Goal: Transaction & Acquisition: Purchase product/service

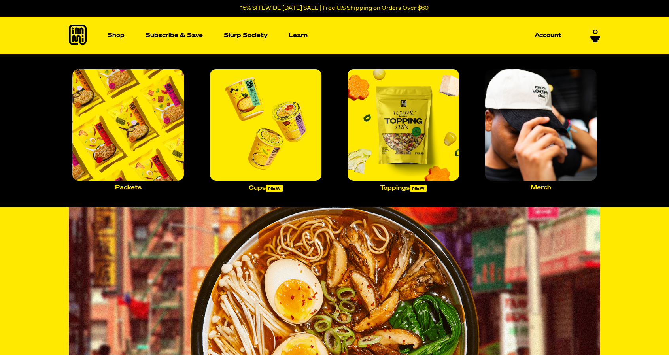
click at [115, 39] on link "Shop" at bounding box center [115, 36] width 23 height 38
click at [135, 142] on img "Main navigation" at bounding box center [128, 125] width 112 height 112
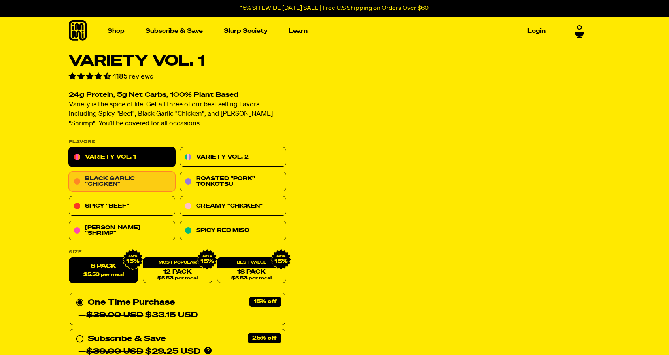
click at [153, 178] on link "Black Garlic "Chicken"" at bounding box center [122, 182] width 106 height 20
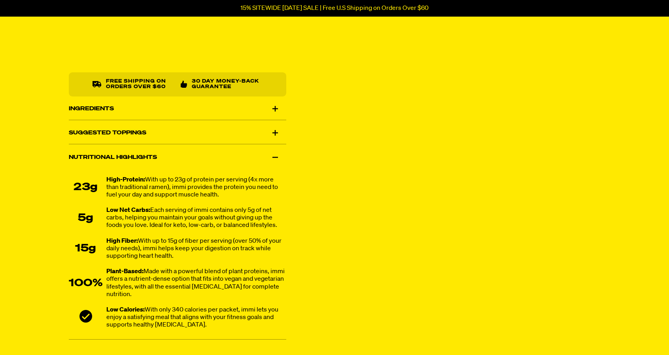
scroll to position [467, 0]
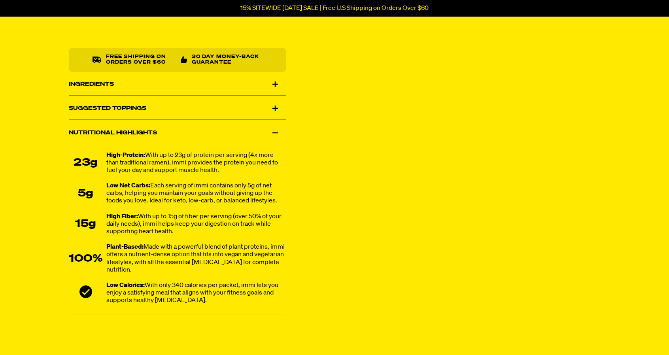
click at [267, 82] on div "Ingredients" at bounding box center [178, 84] width 218 height 22
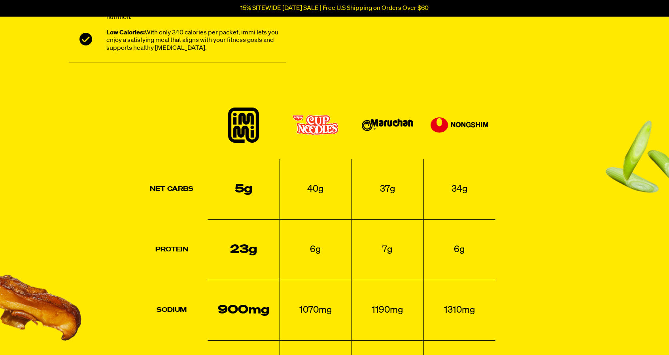
scroll to position [812, 0]
